Goal: Navigation & Orientation: Understand site structure

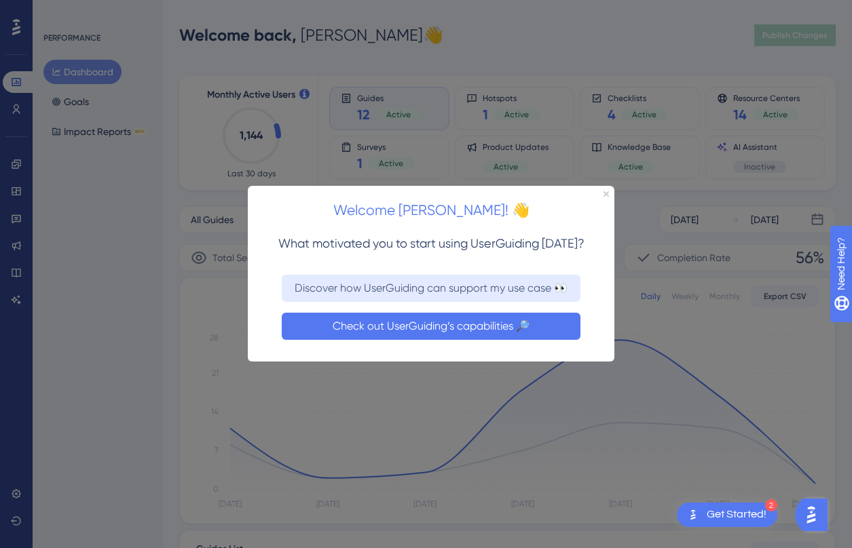
click at [470, 327] on button "Check out UserGuiding’s capabilities 🔎" at bounding box center [431, 326] width 299 height 27
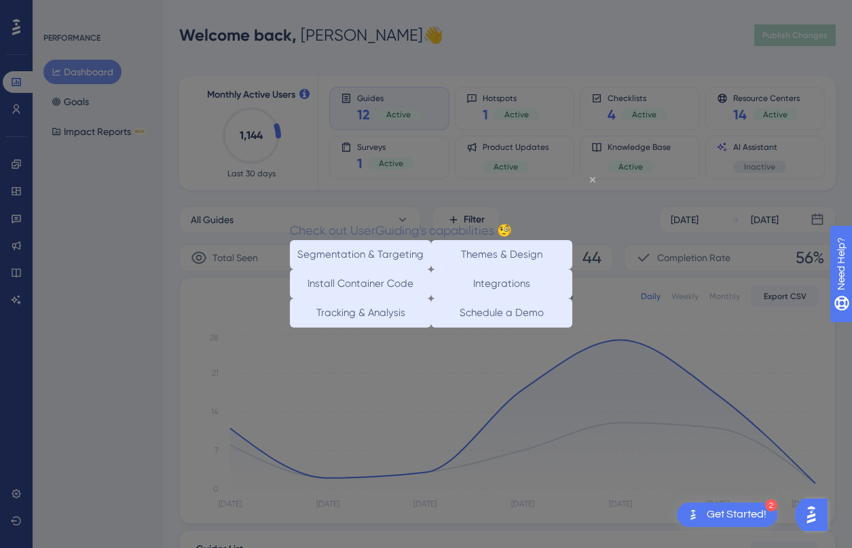
click at [594, 181] on icon "Close Preview" at bounding box center [592, 178] width 5 height 5
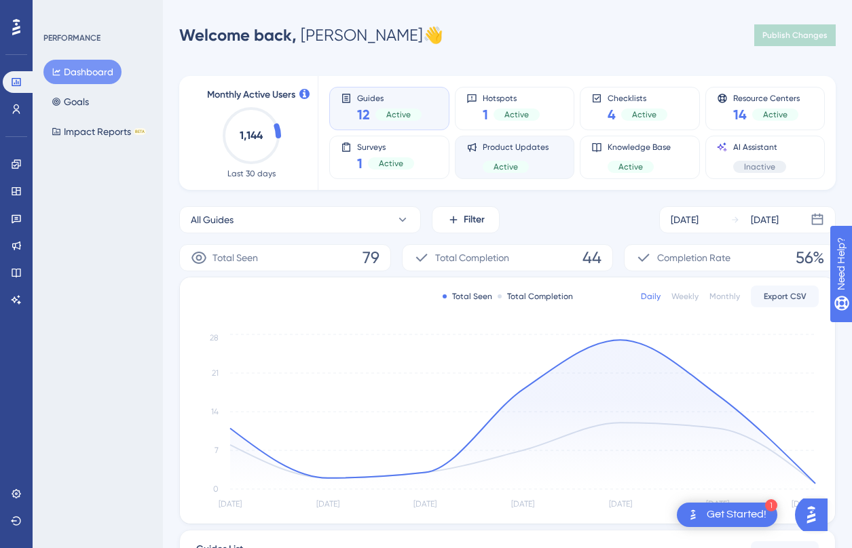
click at [536, 166] on div "Active" at bounding box center [515, 167] width 66 height 12
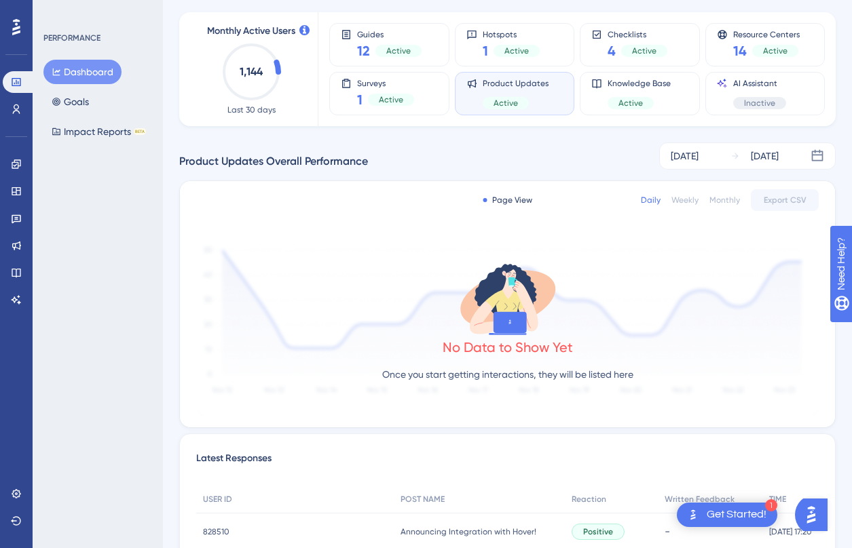
scroll to position [39, 0]
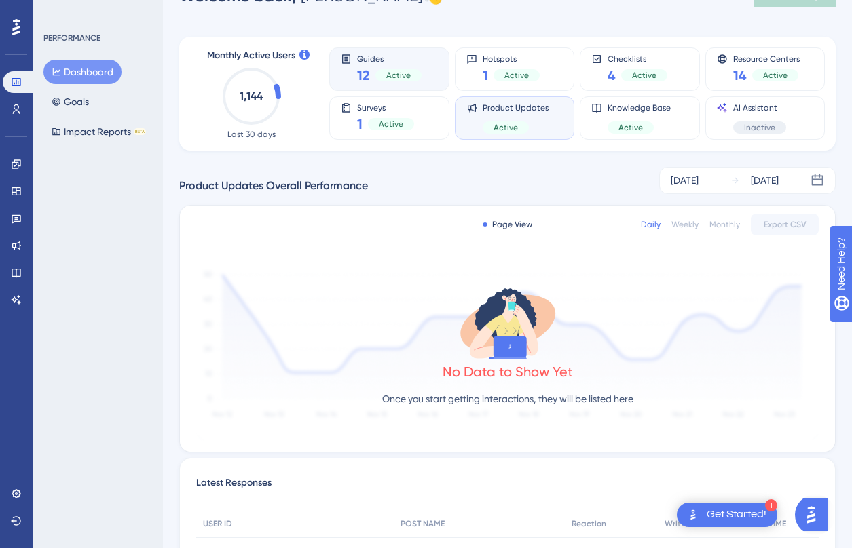
click at [400, 77] on span "Active" at bounding box center [398, 75] width 24 height 11
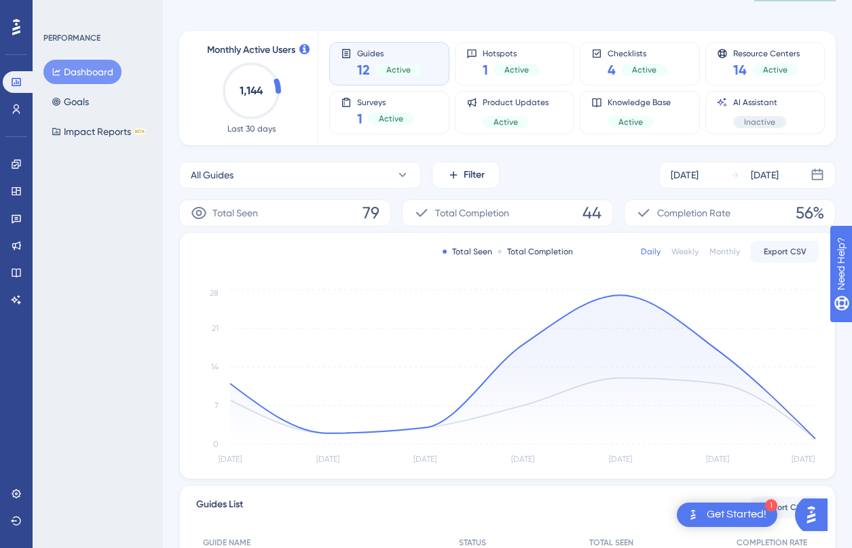
scroll to position [0, 0]
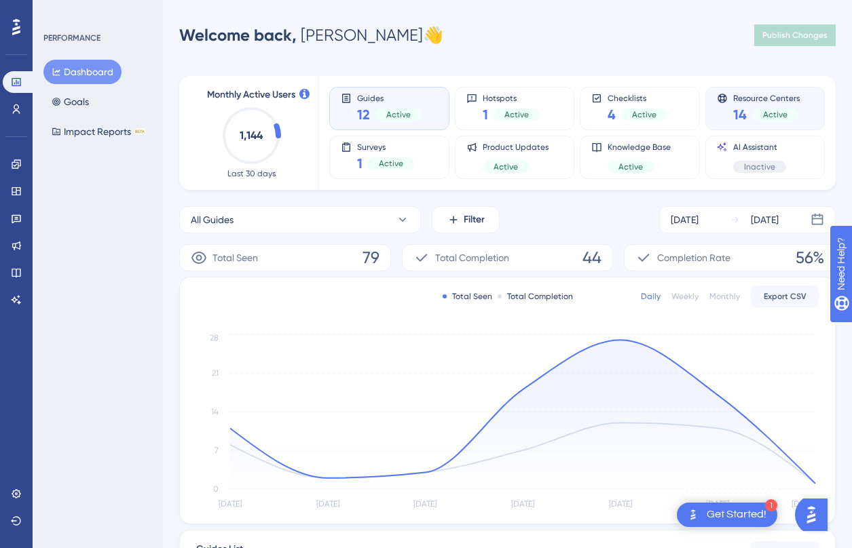
click at [725, 111] on div "Resource Centers 14 Active" at bounding box center [765, 108] width 97 height 31
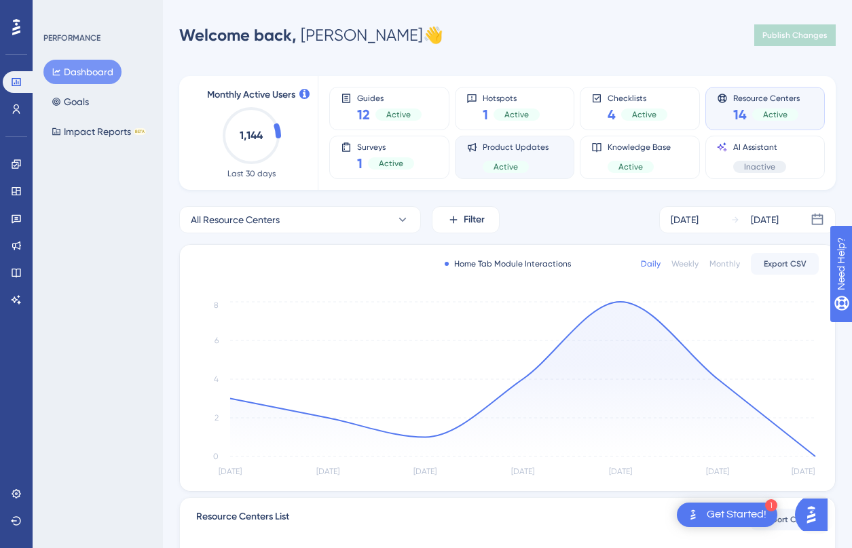
click at [537, 161] on div "Active" at bounding box center [515, 167] width 66 height 12
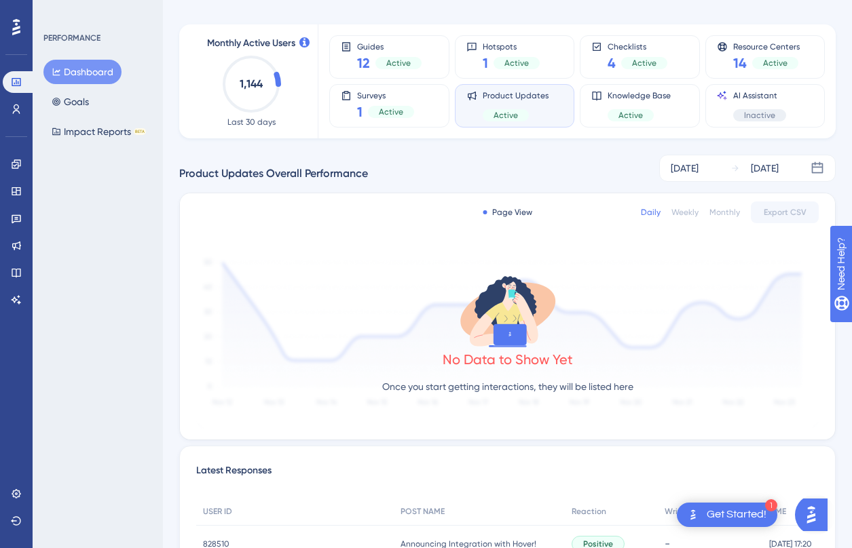
scroll to position [52, 0]
click at [657, 105] on div "Knowledge Base Active" at bounding box center [638, 105] width 63 height 31
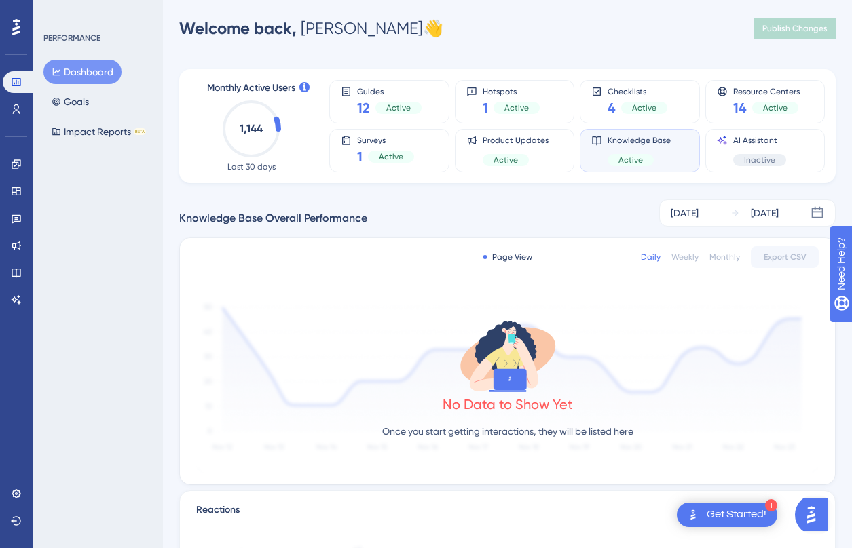
scroll to position [0, 0]
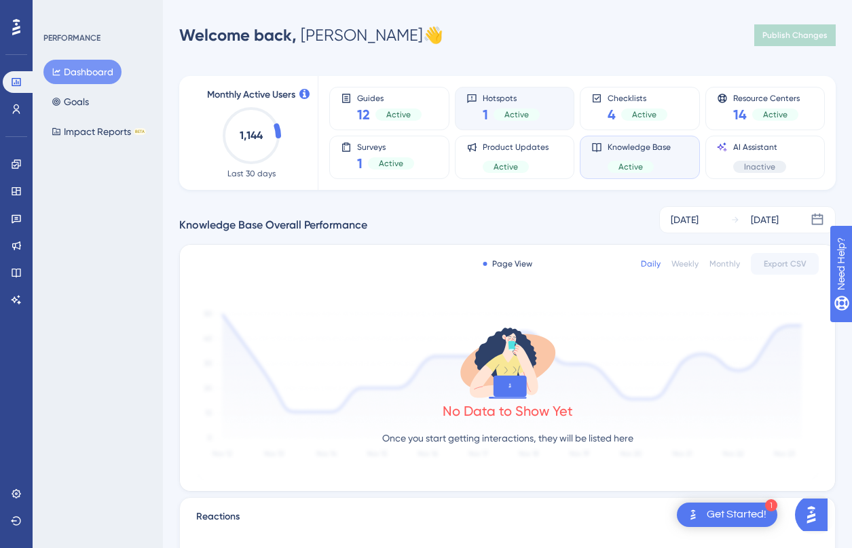
click at [505, 118] on span "Active" at bounding box center [516, 114] width 24 height 11
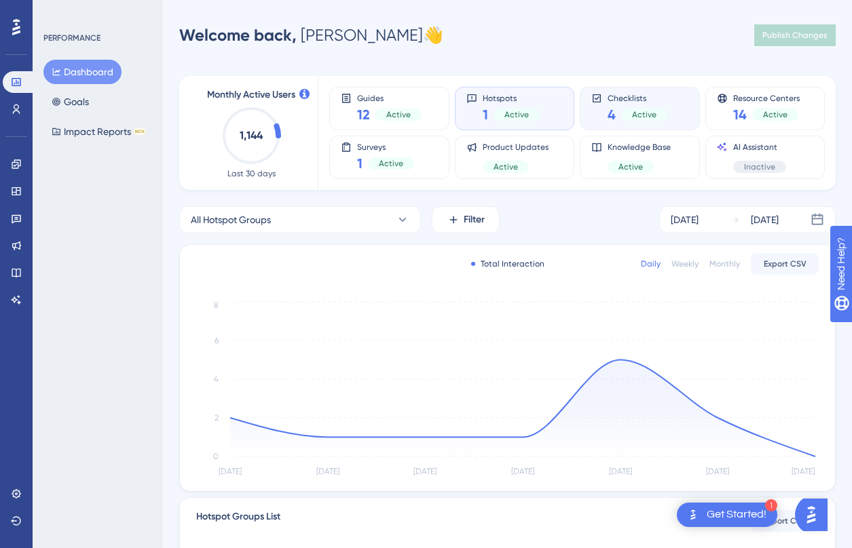
click at [639, 111] on span "Active" at bounding box center [644, 114] width 24 height 11
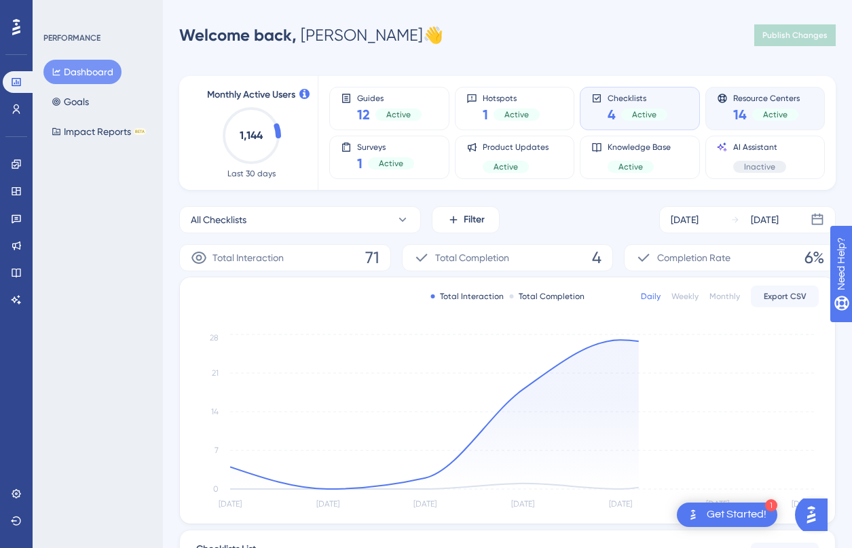
click at [774, 109] on div "Active" at bounding box center [775, 115] width 46 height 12
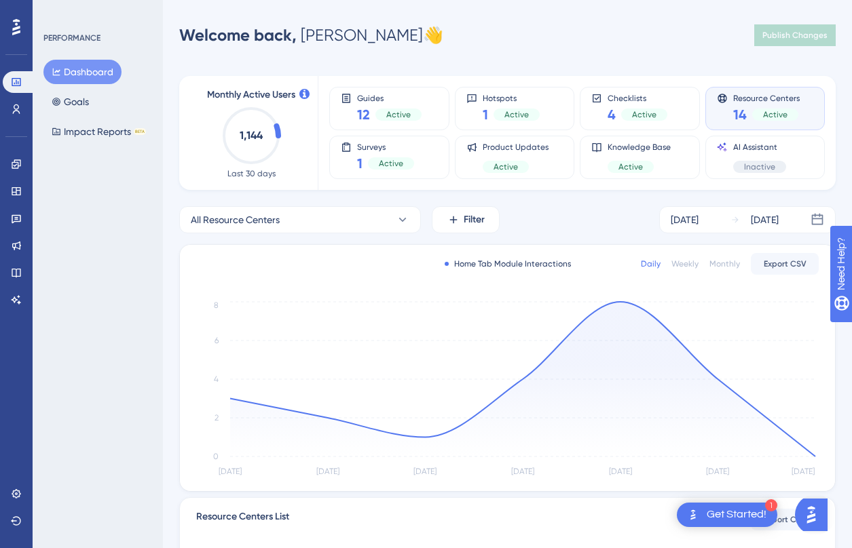
click at [140, 200] on div "PERFORMANCE Dashboard Goals Impact Reports BETA" at bounding box center [98, 274] width 130 height 548
click at [624, 164] on span "Active" at bounding box center [630, 166] width 24 height 11
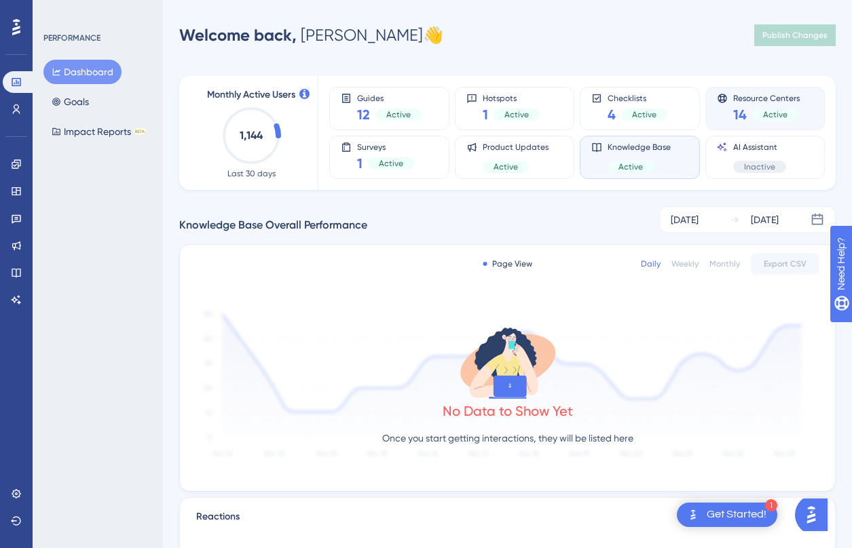
click at [748, 115] on div "14 Active" at bounding box center [766, 114] width 66 height 19
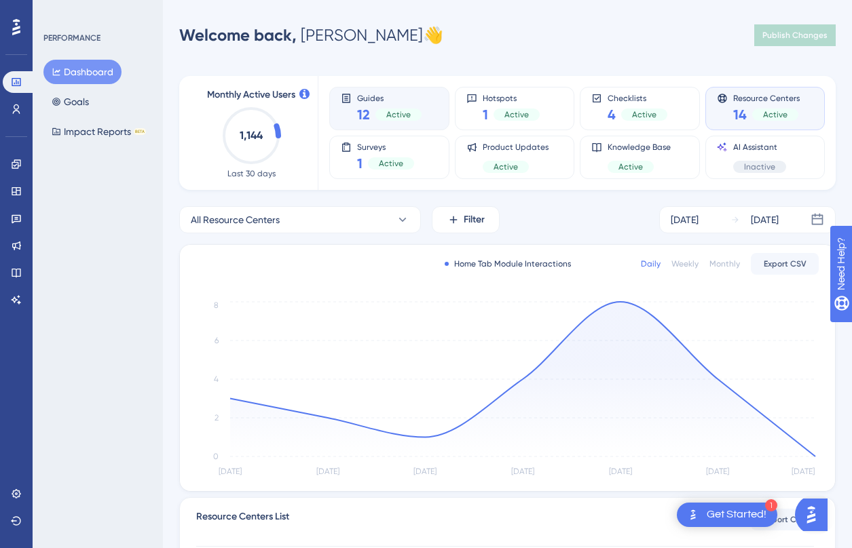
click at [382, 116] on div "Active" at bounding box center [398, 115] width 46 height 12
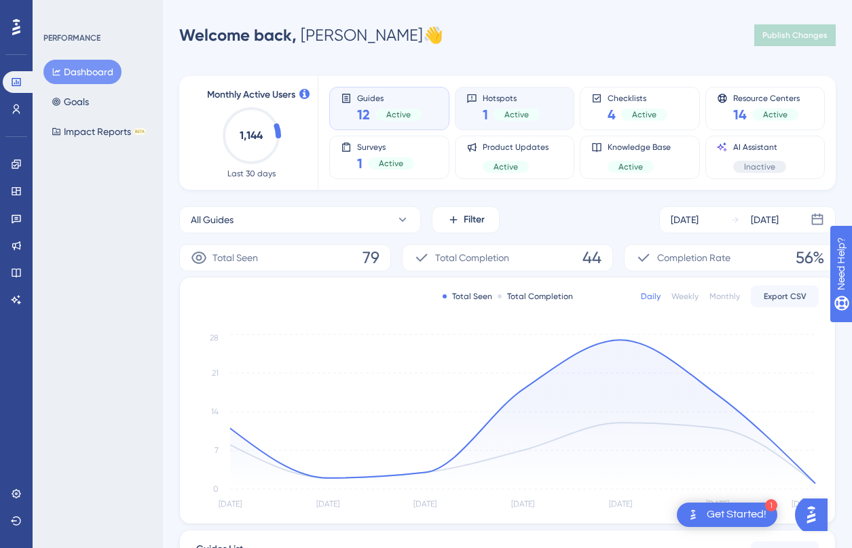
click at [491, 106] on div "1 Active" at bounding box center [510, 114] width 57 height 19
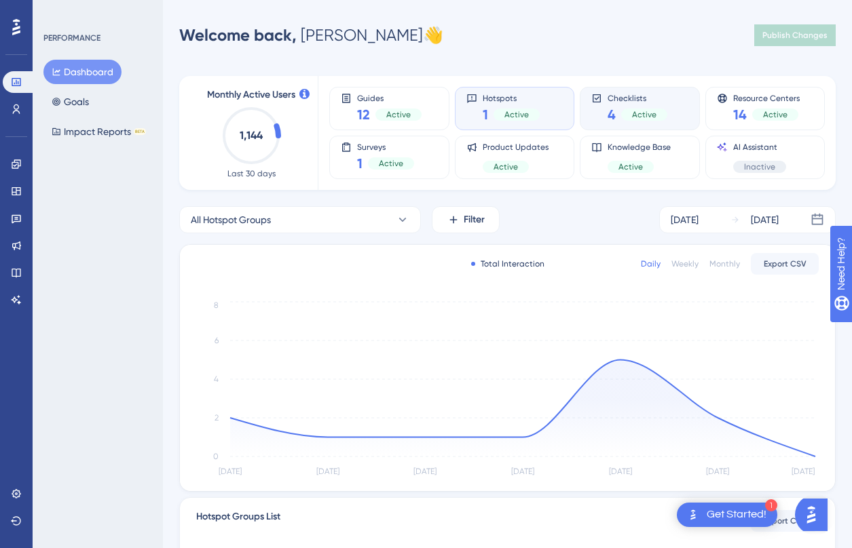
click at [636, 119] on span "Active" at bounding box center [644, 114] width 24 height 11
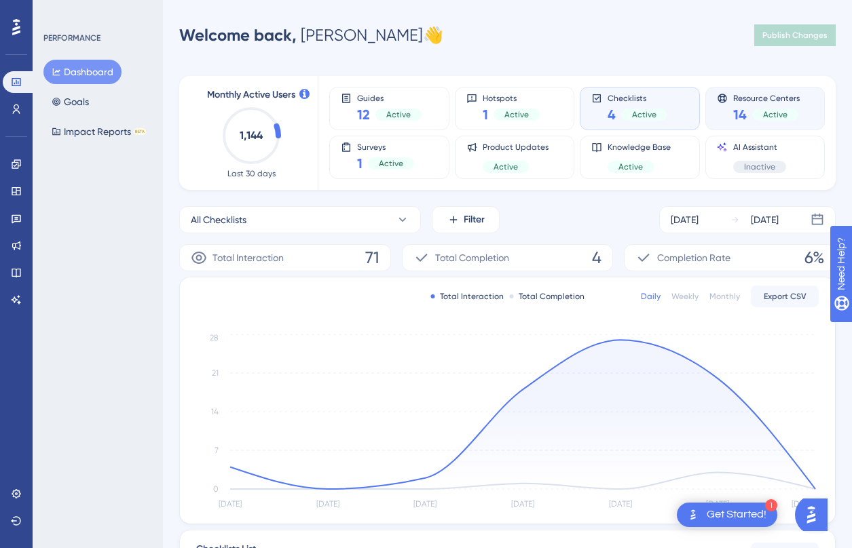
click at [769, 110] on span "Active" at bounding box center [775, 114] width 24 height 11
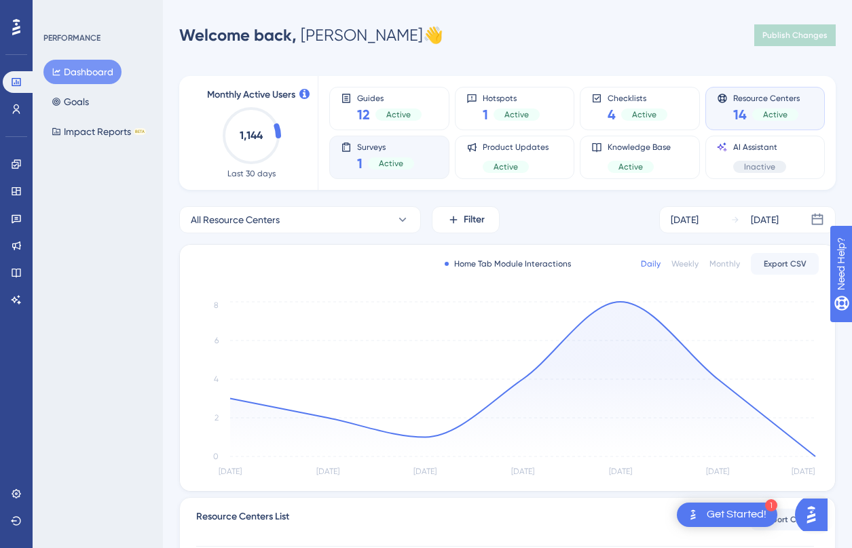
click at [408, 159] on div "Active" at bounding box center [391, 163] width 46 height 12
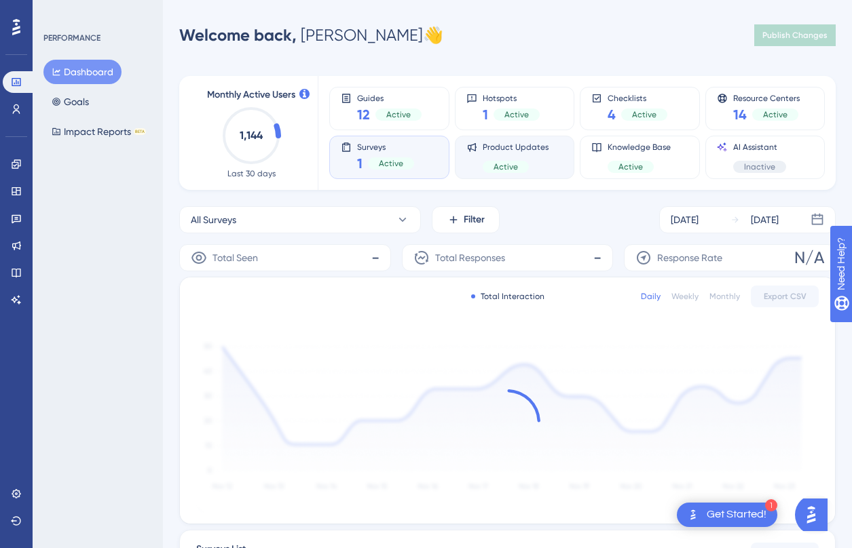
click at [496, 161] on span "Active" at bounding box center [505, 166] width 24 height 11
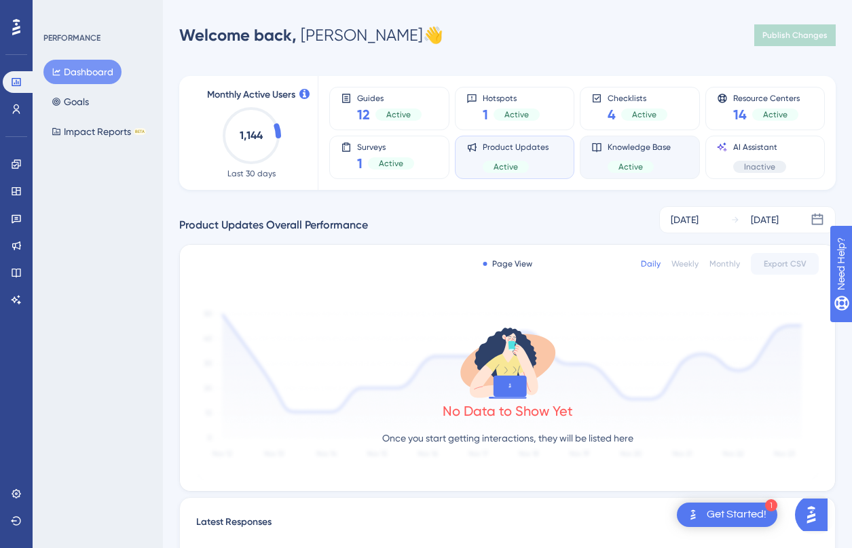
click at [642, 152] on span "Knowledge Base" at bounding box center [638, 147] width 63 height 11
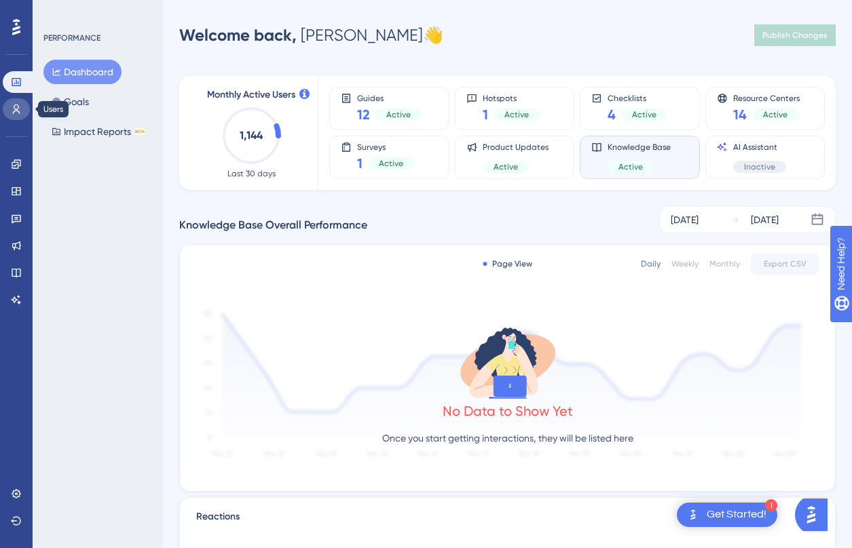
click at [20, 112] on icon at bounding box center [16, 109] width 11 height 11
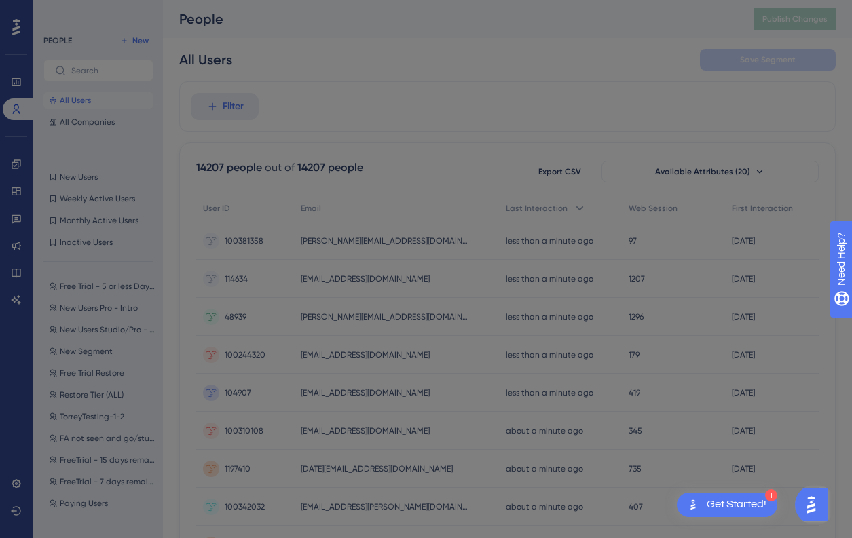
scroll to position [111, 0]
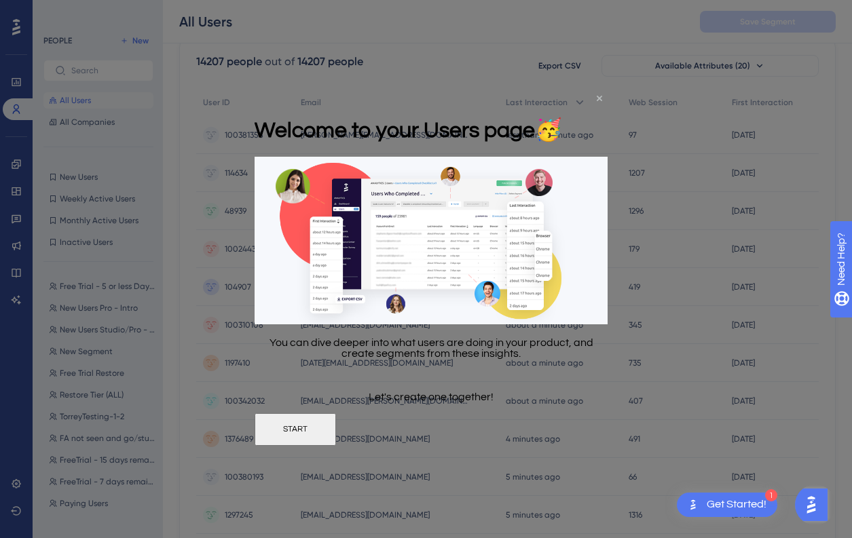
click at [598, 99] on icon "Close Preview" at bounding box center [598, 98] width 5 height 5
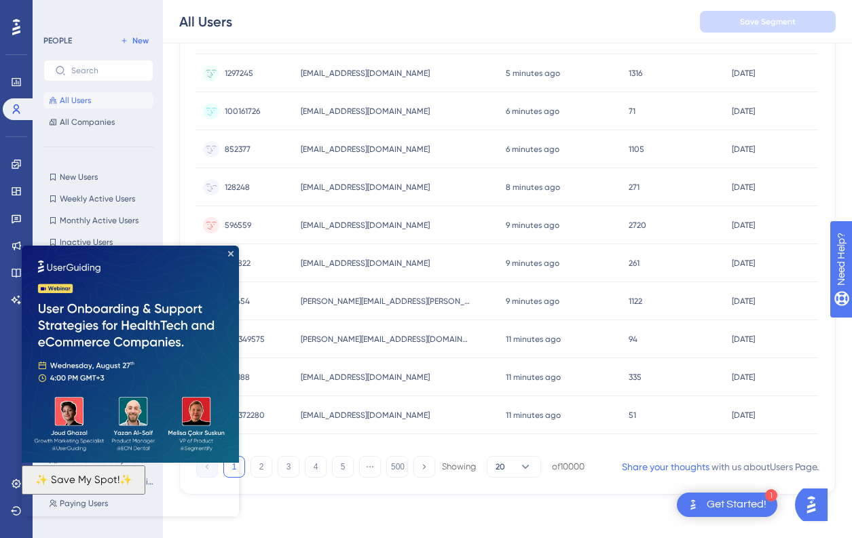
scroll to position [0, 0]
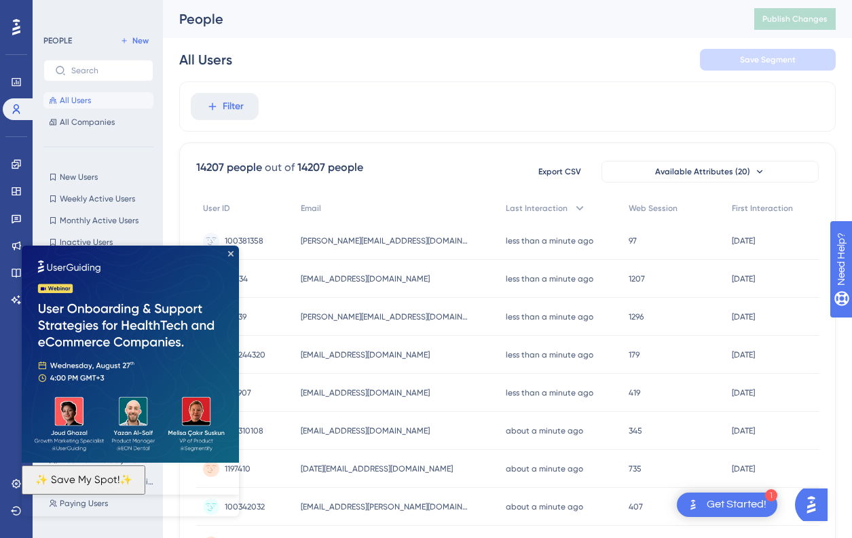
click at [226, 254] on img at bounding box center [130, 354] width 217 height 217
drag, startPoint x: 231, startPoint y: 254, endPoint x: 252, endPoint y: 499, distance: 246.6
click at [231, 254] on icon "Close Preview" at bounding box center [230, 253] width 5 height 5
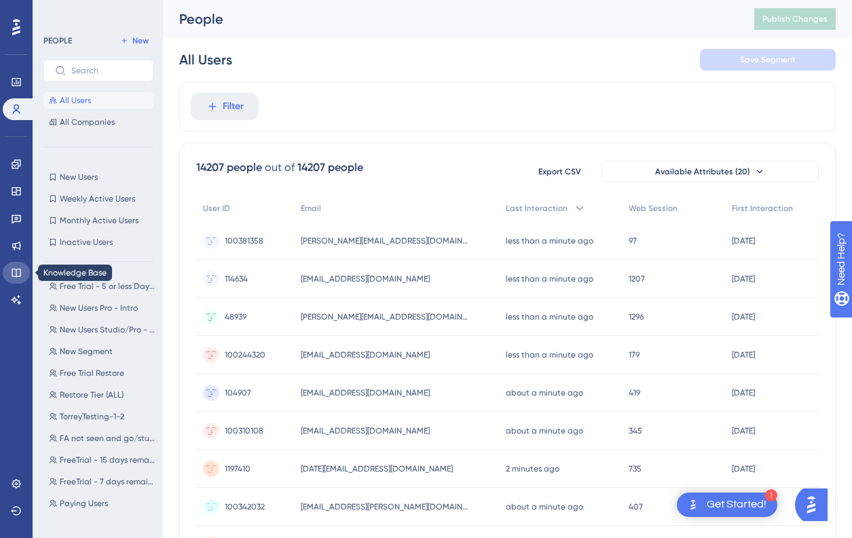
click at [18, 275] on icon at bounding box center [16, 272] width 11 height 11
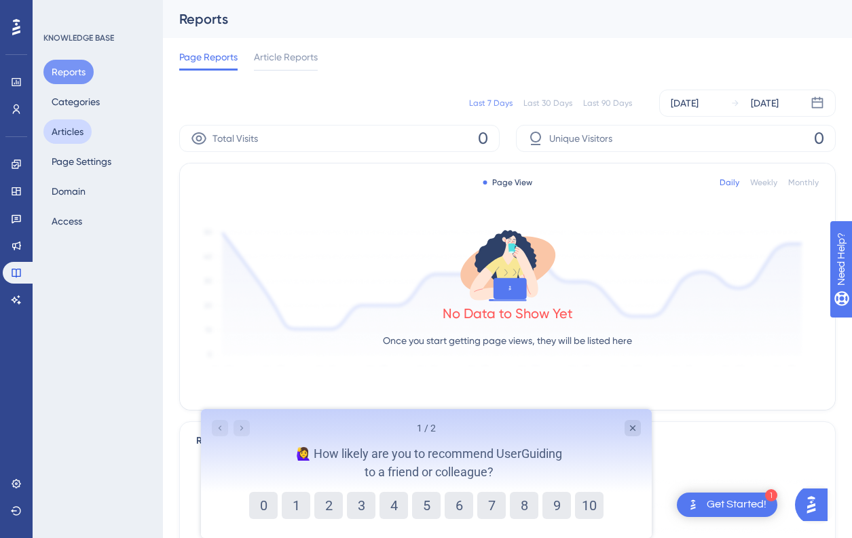
click at [65, 134] on button "Articles" at bounding box center [67, 131] width 48 height 24
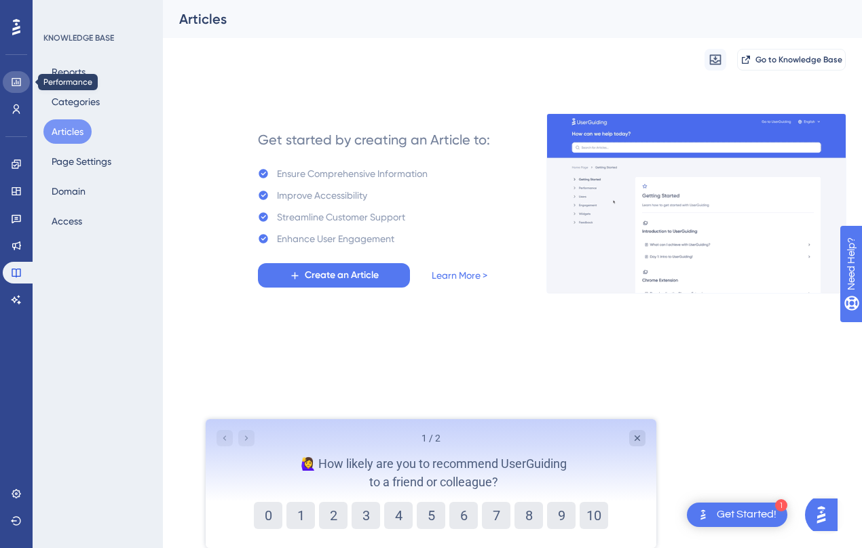
click at [16, 84] on icon at bounding box center [16, 82] width 9 height 8
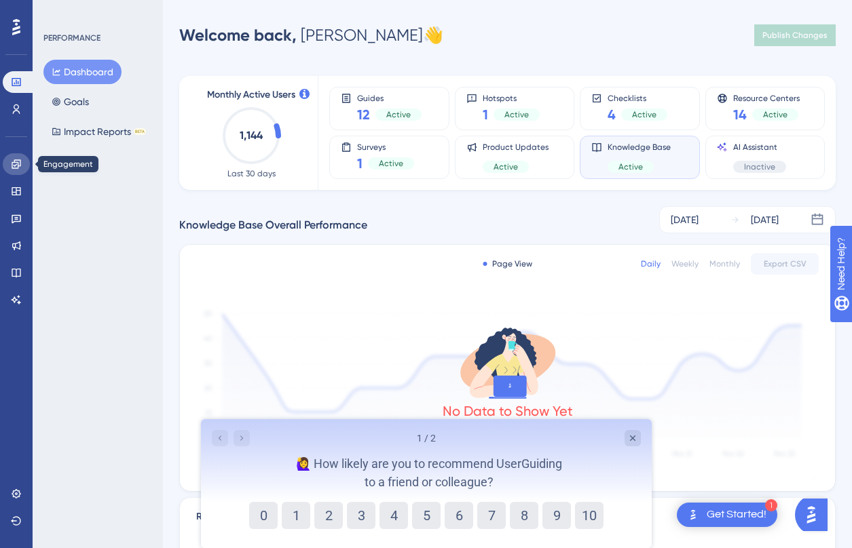
click at [15, 163] on icon at bounding box center [16, 164] width 11 height 11
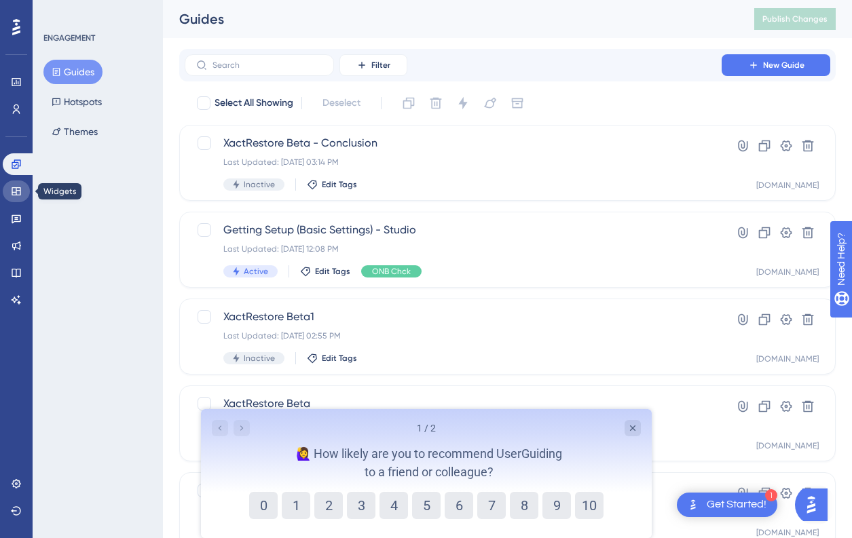
click at [16, 189] on icon at bounding box center [16, 191] width 9 height 8
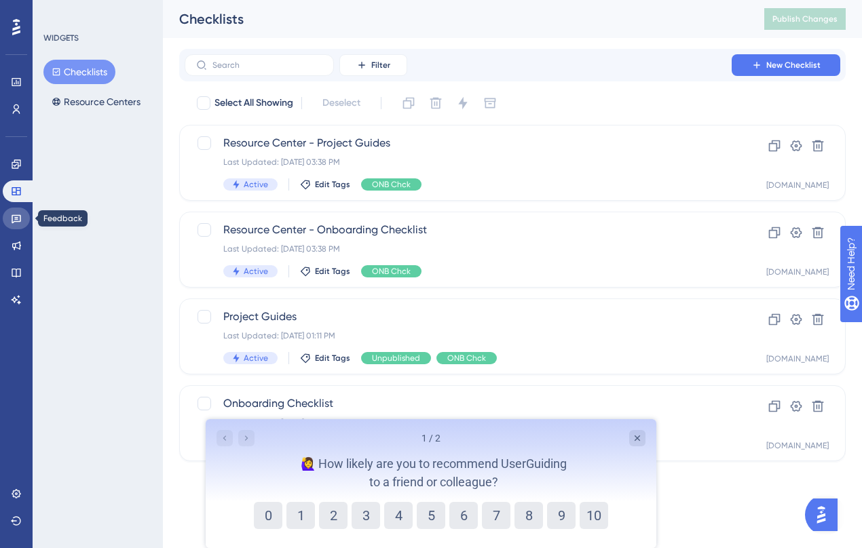
click at [16, 225] on link at bounding box center [16, 219] width 27 height 22
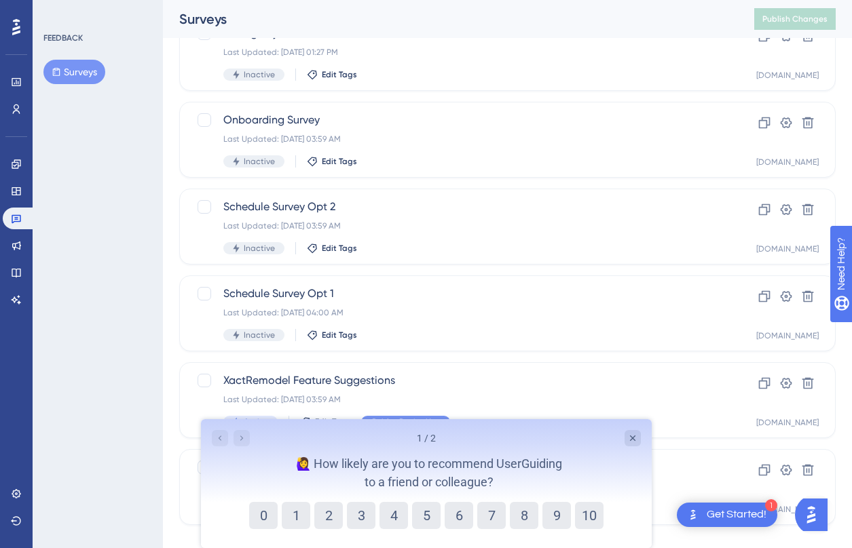
scroll to position [478, 0]
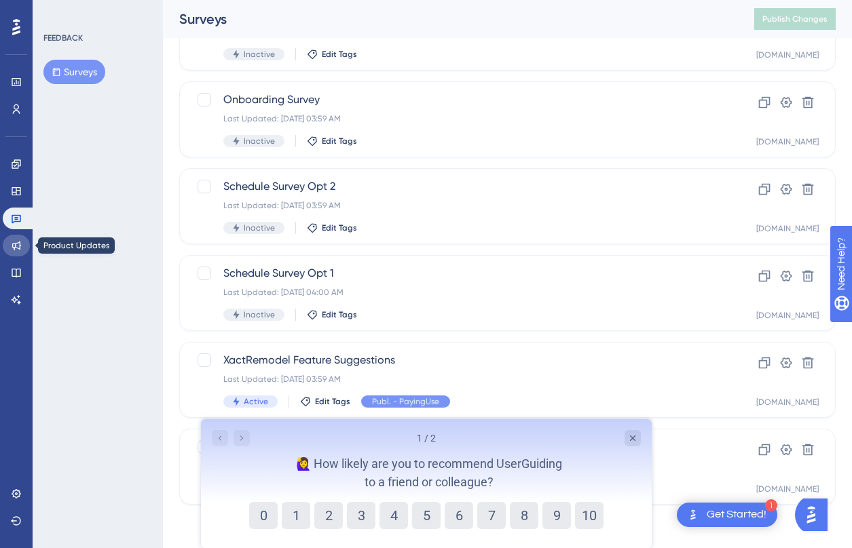
click at [17, 244] on icon at bounding box center [16, 246] width 9 height 9
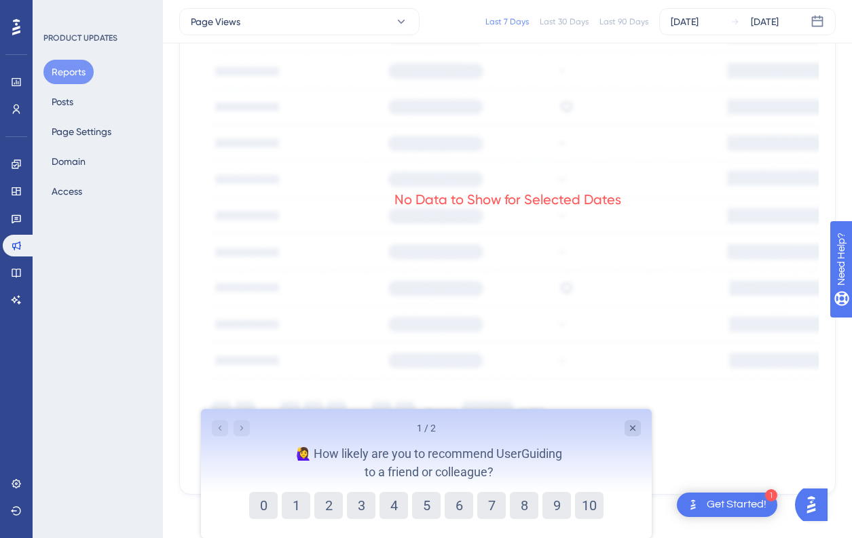
scroll to position [670, 0]
click at [11, 275] on icon at bounding box center [16, 272] width 11 height 11
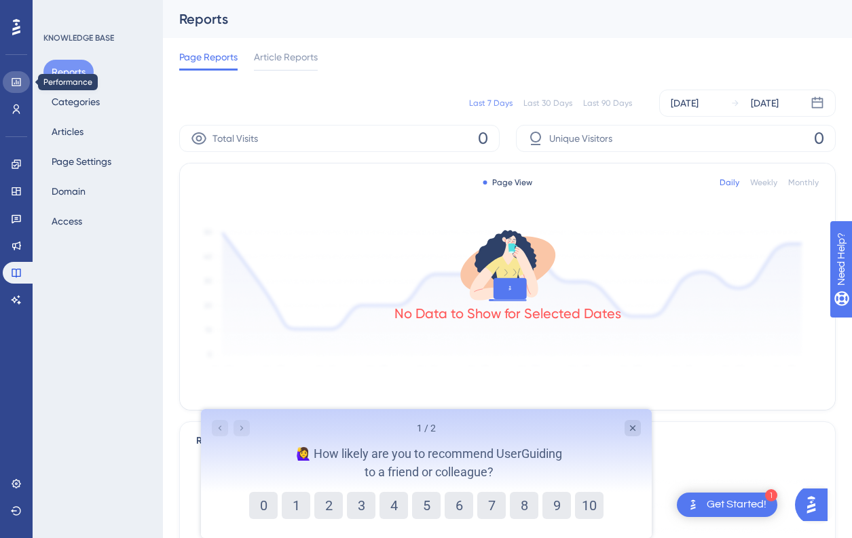
click at [11, 81] on icon at bounding box center [16, 82] width 11 height 11
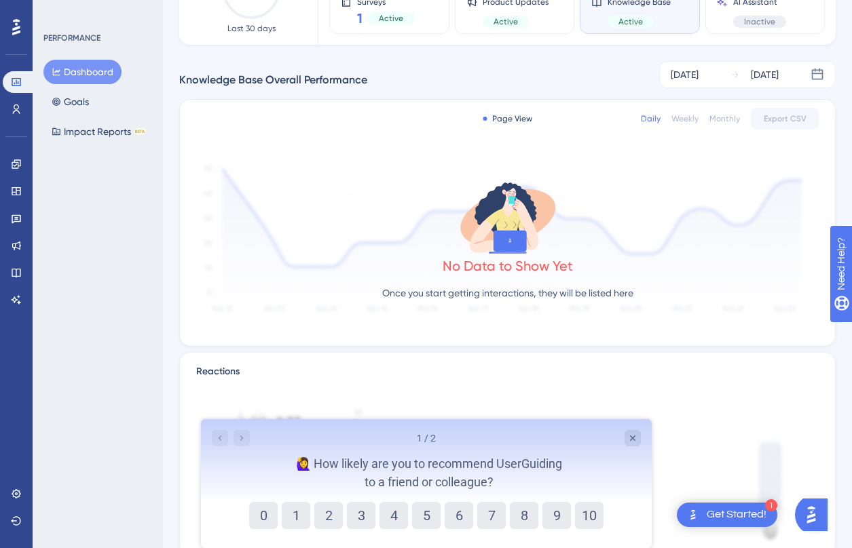
scroll to position [196, 0]
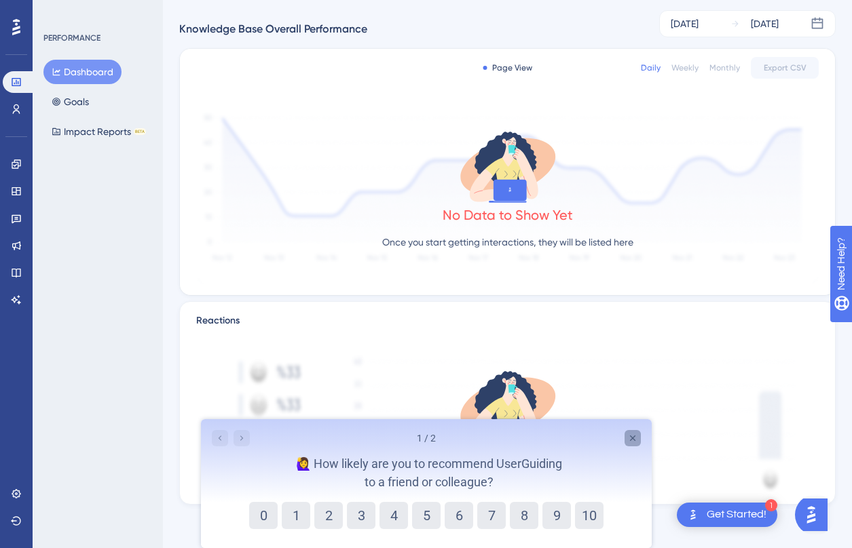
click at [636, 443] on icon "Close survey" at bounding box center [631, 438] width 11 height 11
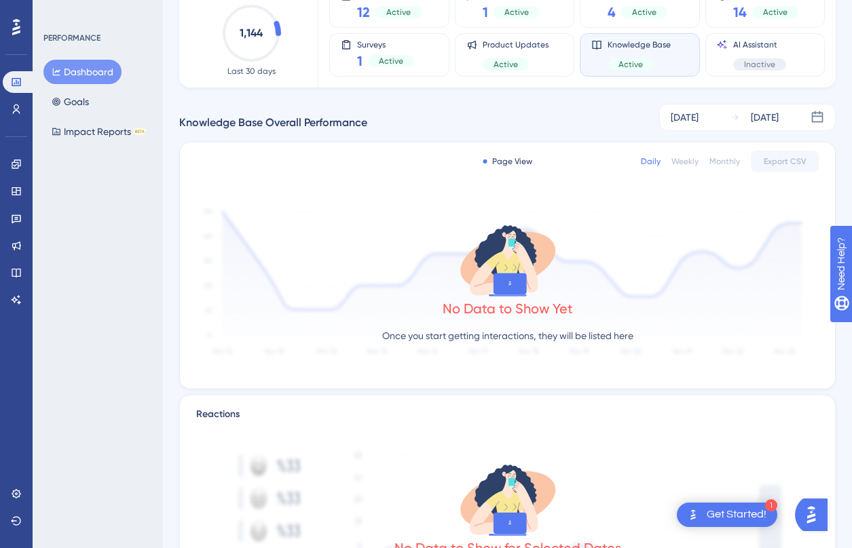
scroll to position [45, 0]
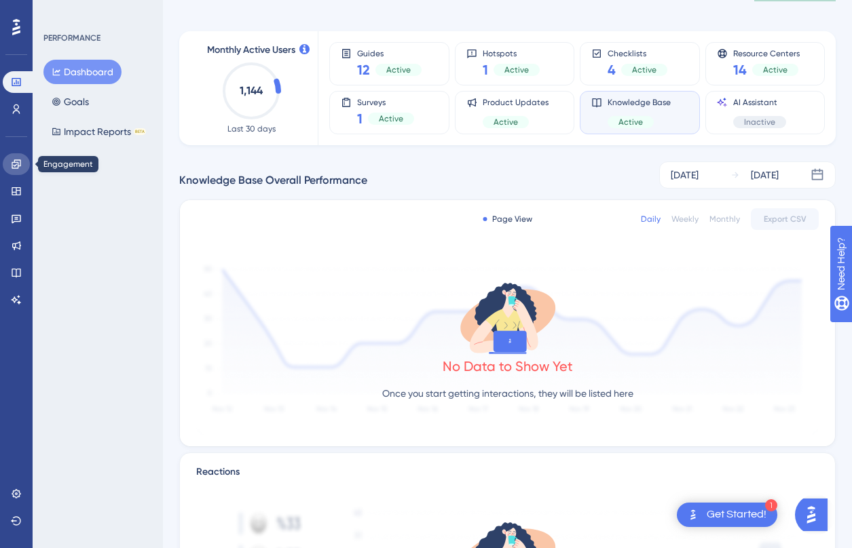
click at [18, 168] on icon at bounding box center [16, 163] width 9 height 9
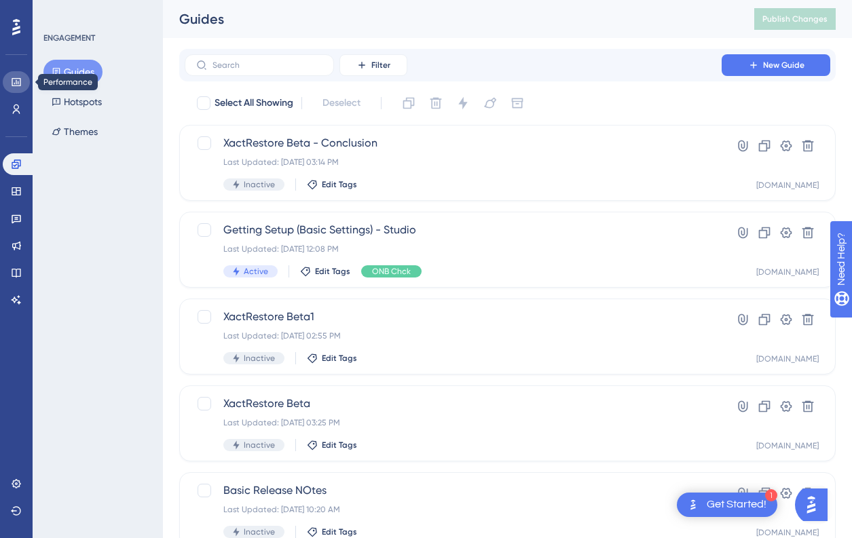
click at [21, 78] on icon at bounding box center [16, 82] width 11 height 11
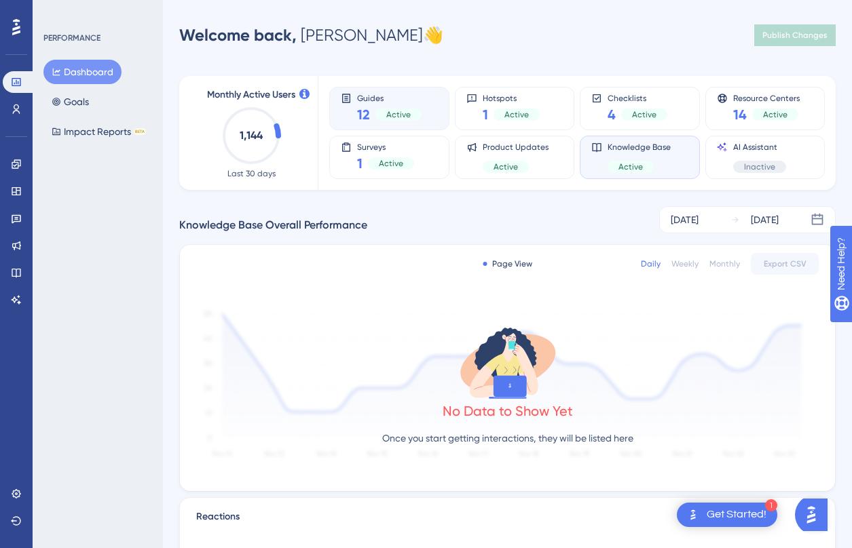
click at [374, 114] on div "12 Active" at bounding box center [389, 114] width 64 height 19
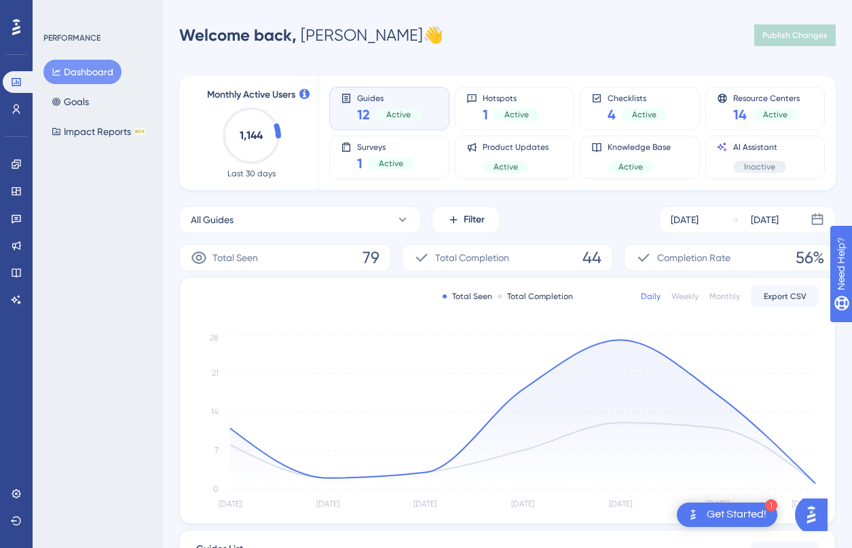
click at [87, 76] on button "Dashboard" at bounding box center [82, 72] width 78 height 24
click at [362, 100] on span "Guides" at bounding box center [389, 97] width 64 height 9
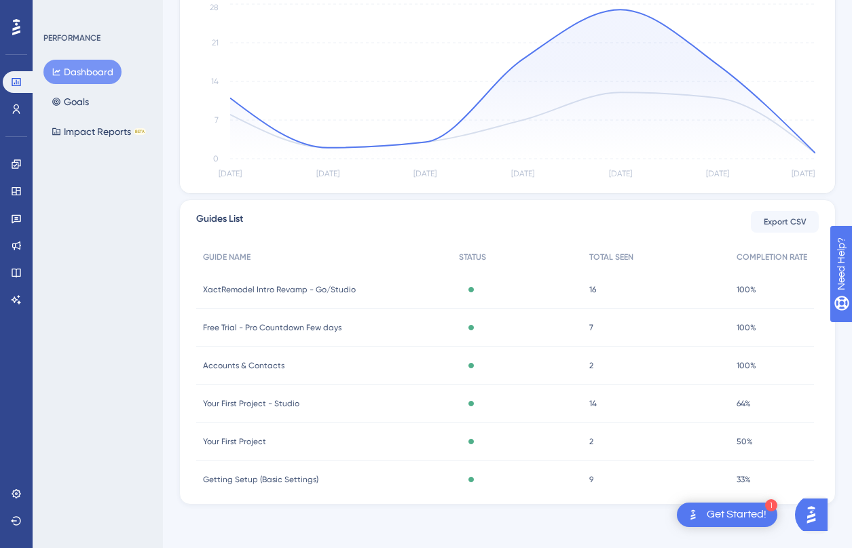
click at [250, 289] on span "XactRemodel Intro Revamp - Go/Studio" at bounding box center [279, 289] width 153 height 11
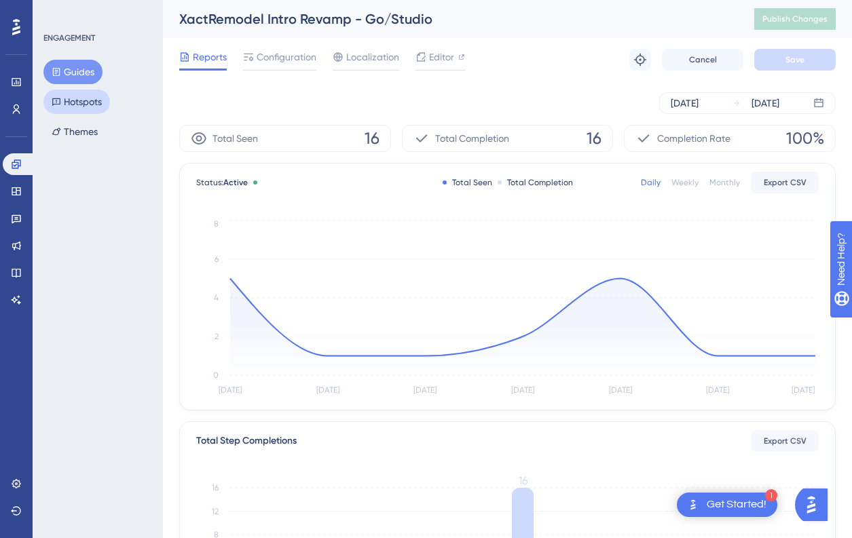
click at [91, 107] on button "Hotspots" at bounding box center [76, 102] width 66 height 24
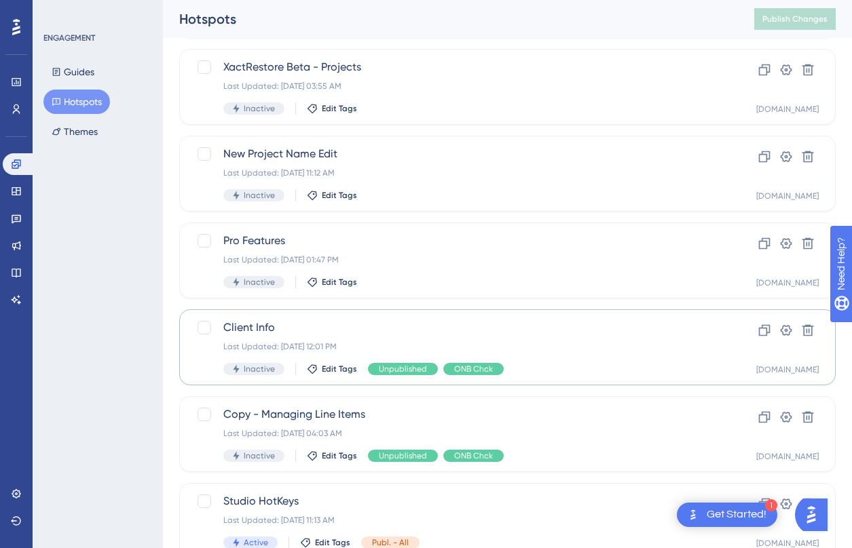
scroll to position [427, 0]
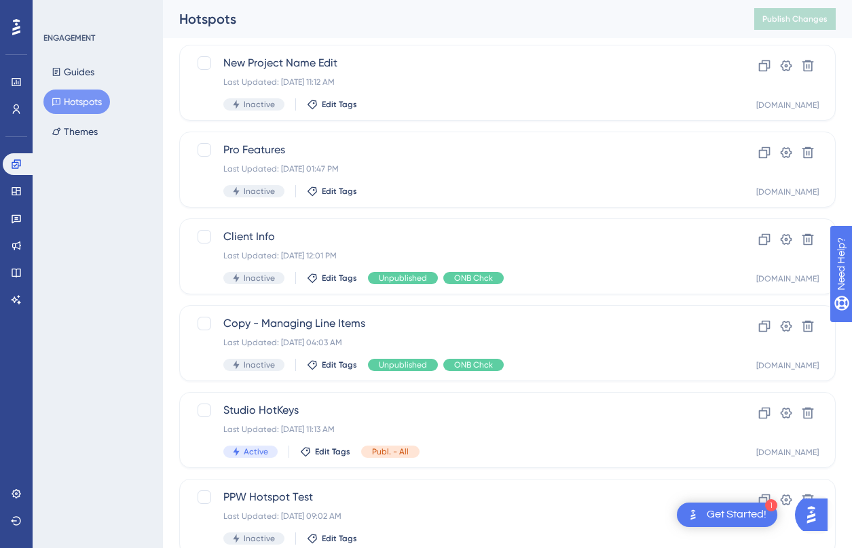
click at [731, 518] on div "Get Started!" at bounding box center [736, 515] width 60 height 15
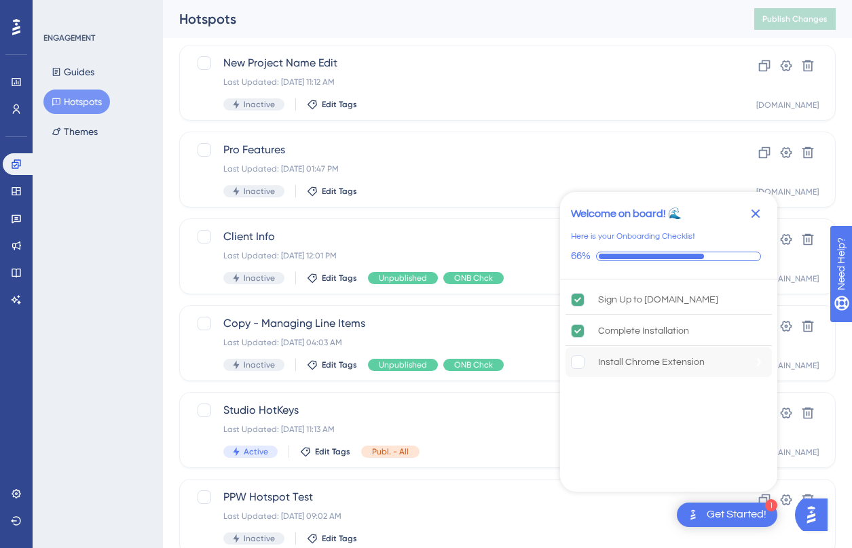
click at [622, 360] on div "Install Chrome Extension" at bounding box center [651, 362] width 107 height 16
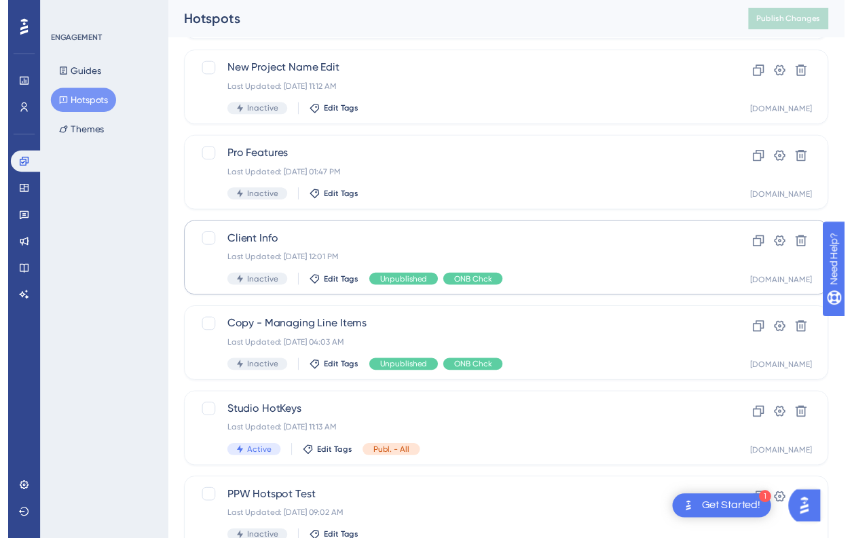
scroll to position [0, 0]
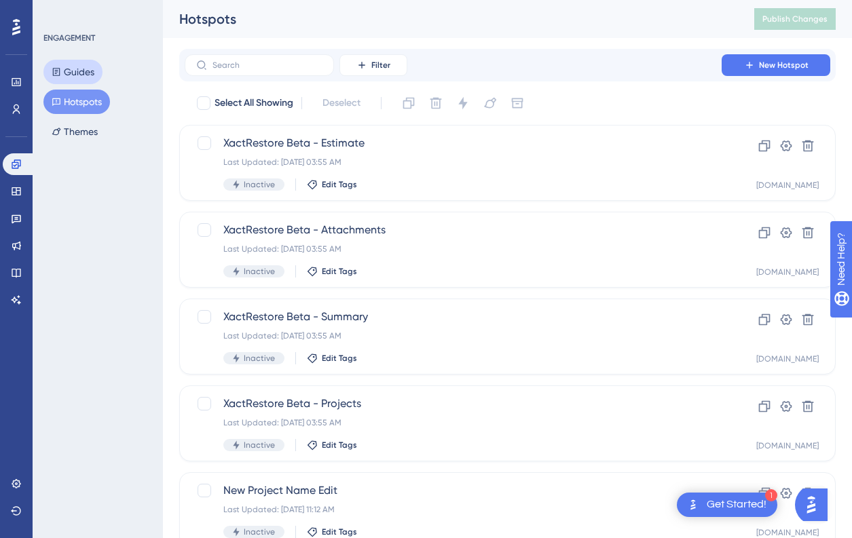
click at [71, 71] on button "Guides" at bounding box center [72, 72] width 59 height 24
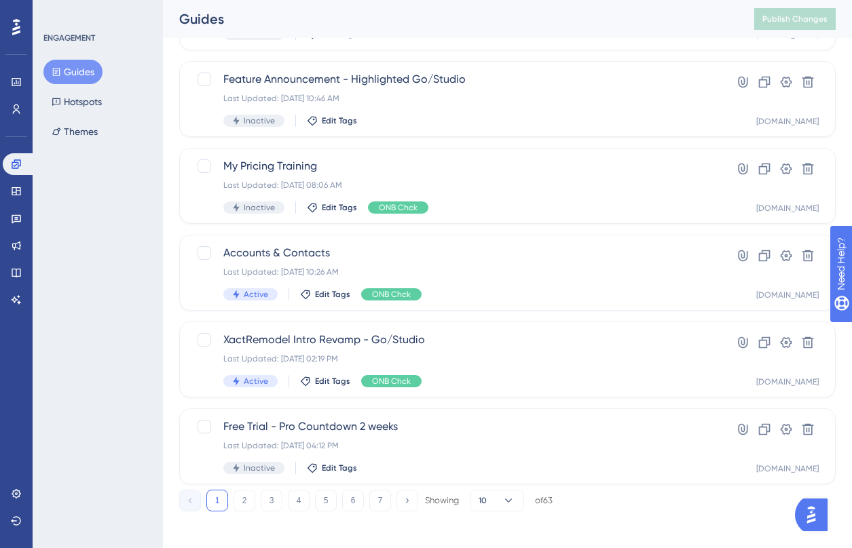
scroll to position [505, 0]
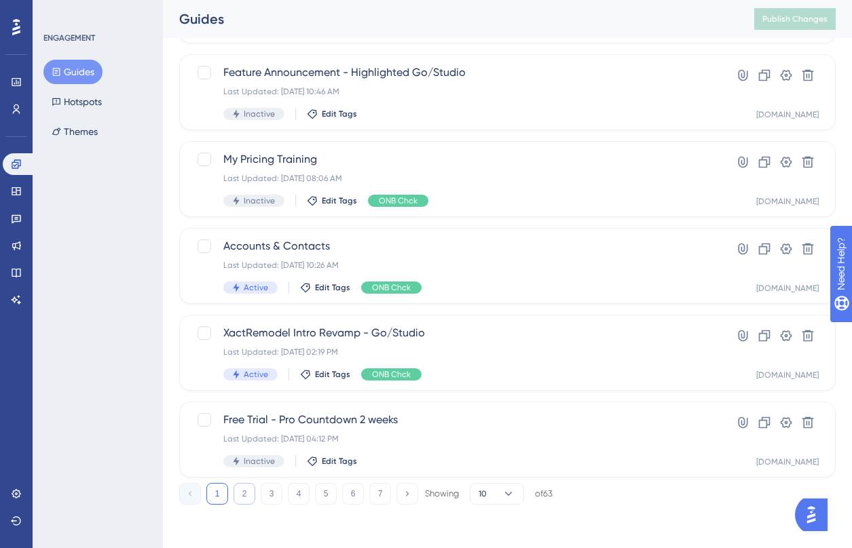
click at [248, 495] on button "2" at bounding box center [244, 494] width 22 height 22
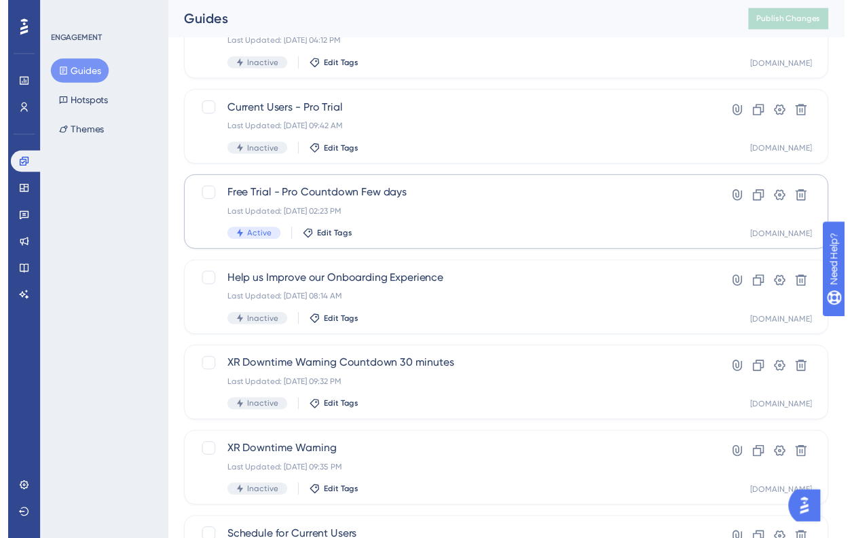
scroll to position [0, 0]
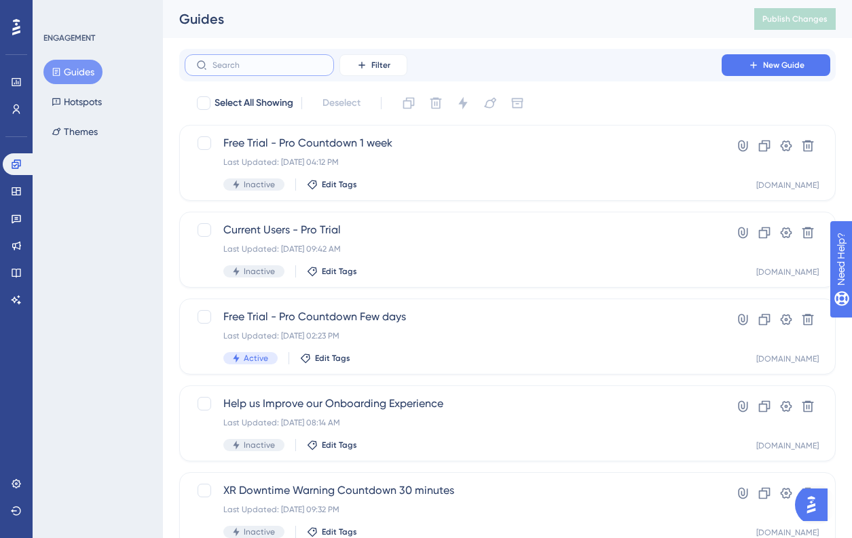
click at [240, 60] on input "text" at bounding box center [267, 64] width 110 height 9
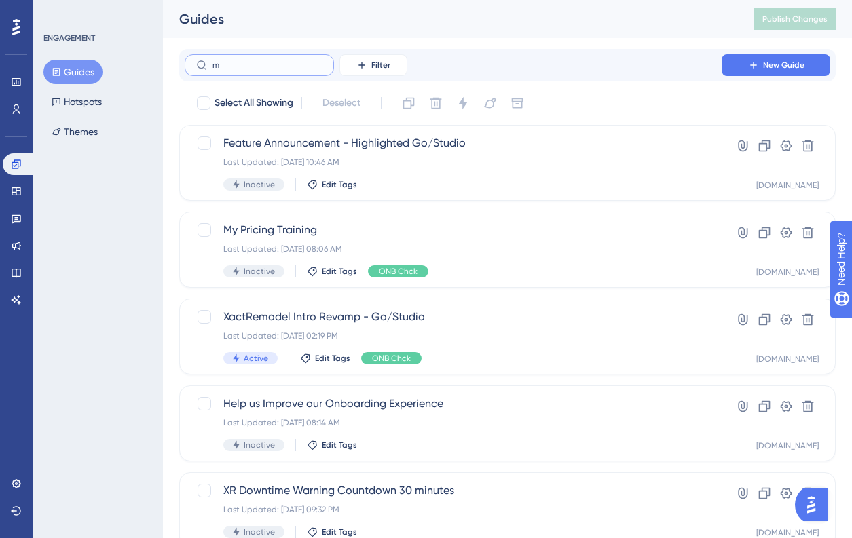
type input "mu"
checkbox input "true"
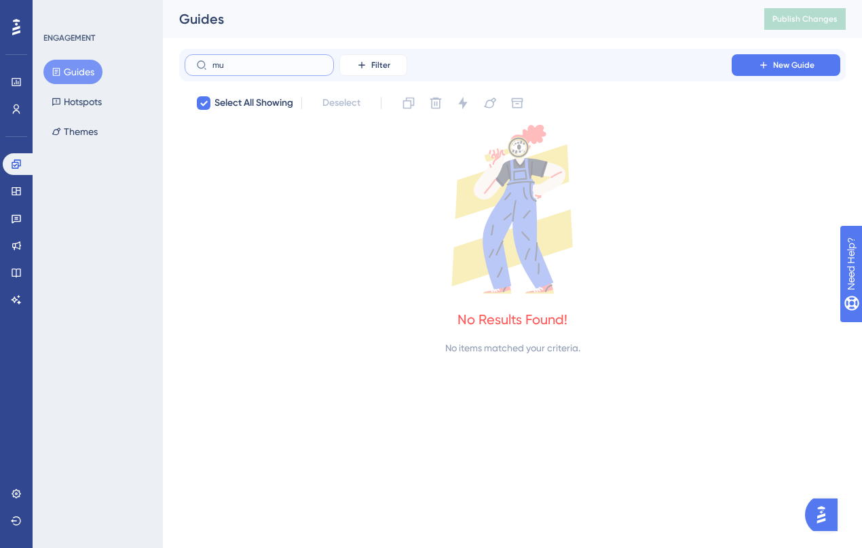
type input "m"
checkbox input "false"
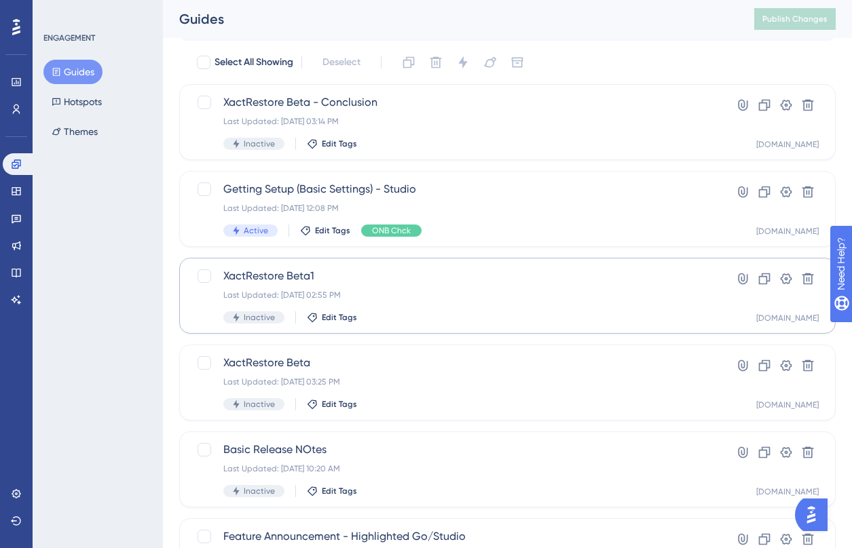
scroll to position [505, 0]
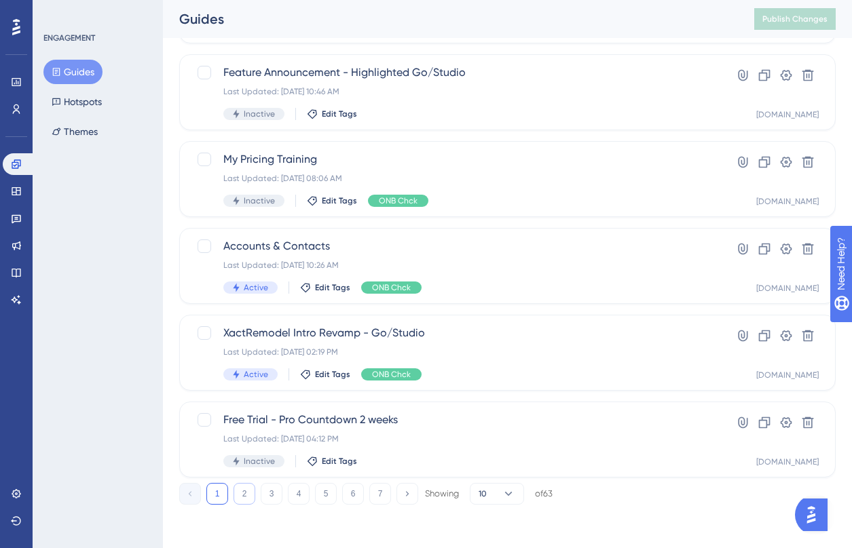
click at [248, 492] on button "2" at bounding box center [244, 494] width 22 height 22
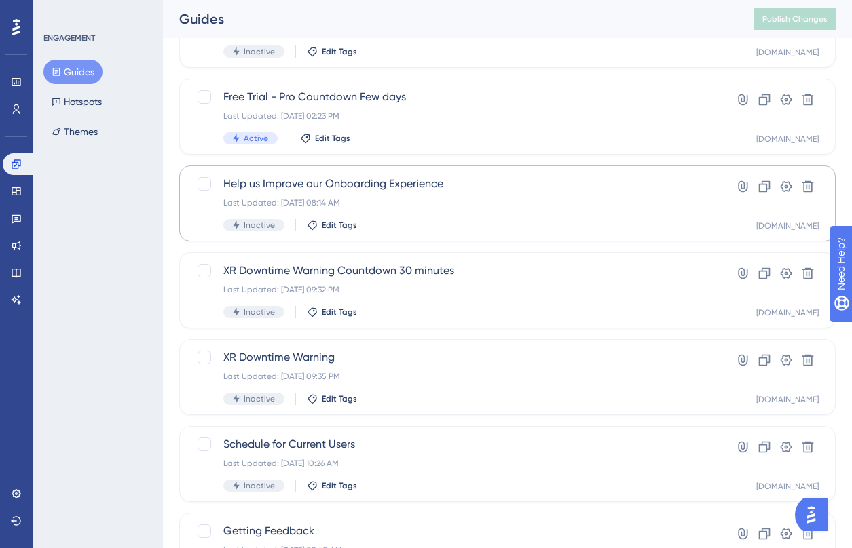
scroll to position [178, 0]
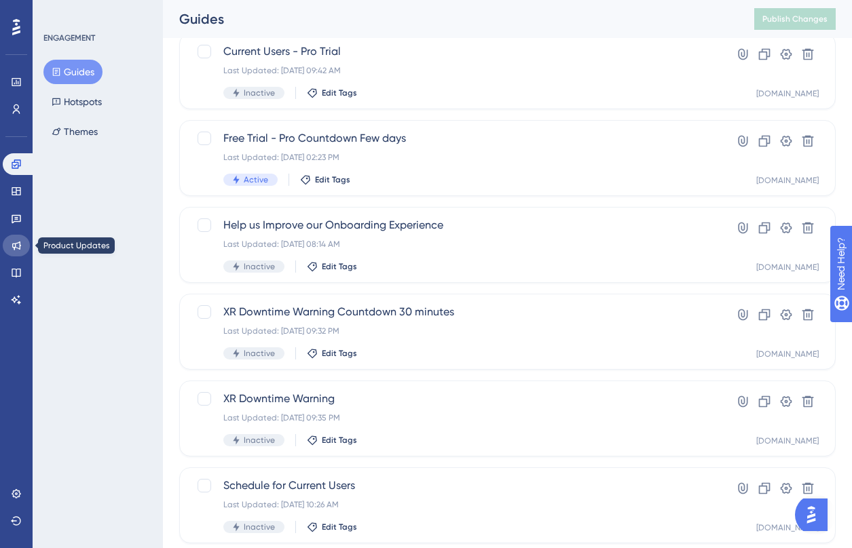
click at [16, 247] on icon at bounding box center [16, 246] width 9 height 9
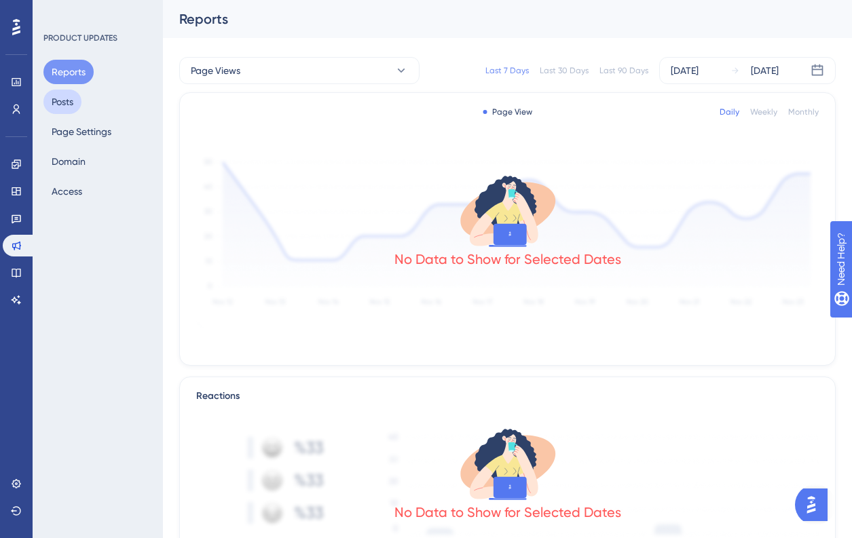
click at [61, 102] on button "Posts" at bounding box center [62, 102] width 38 height 24
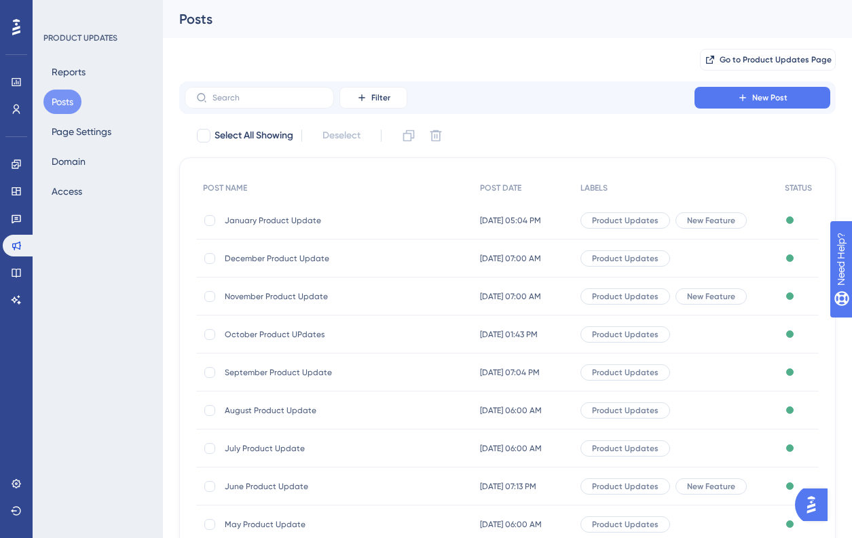
click at [296, 223] on span "January Product Update" at bounding box center [333, 220] width 217 height 11
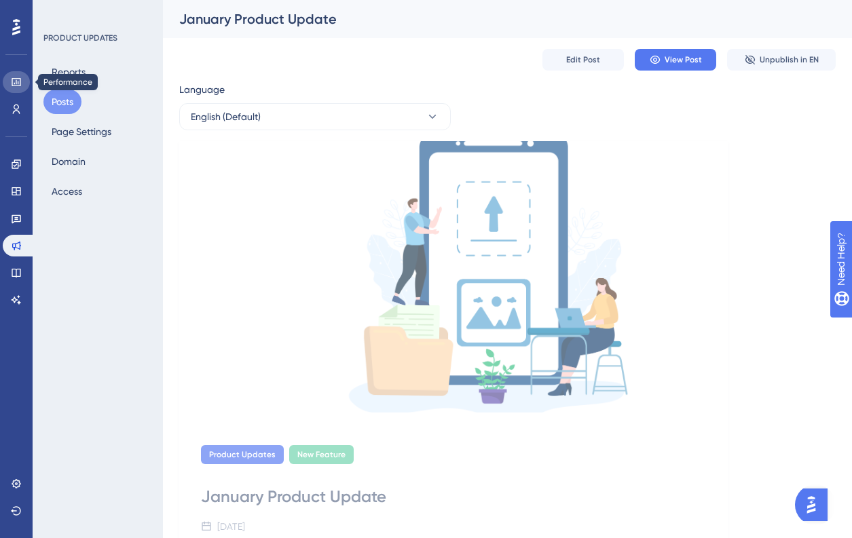
click at [12, 77] on icon at bounding box center [16, 82] width 11 height 11
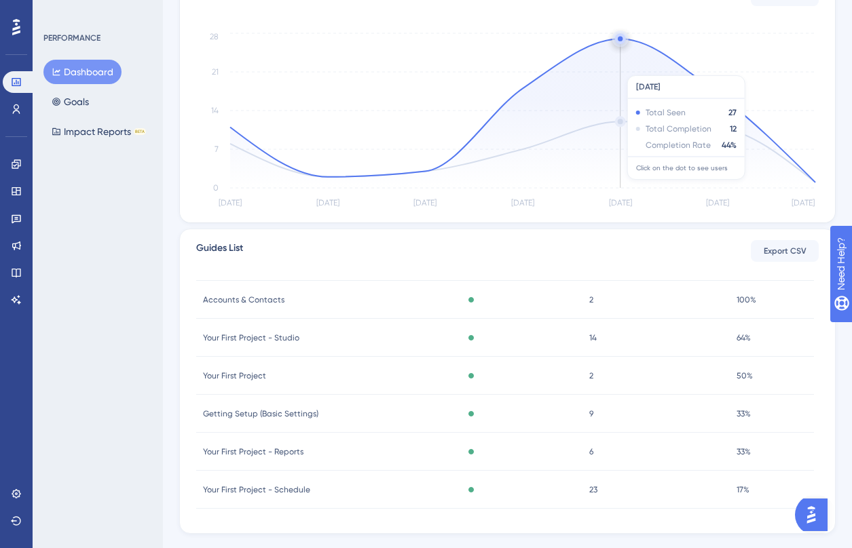
scroll to position [330, 0]
